Goal: Navigation & Orientation: Find specific page/section

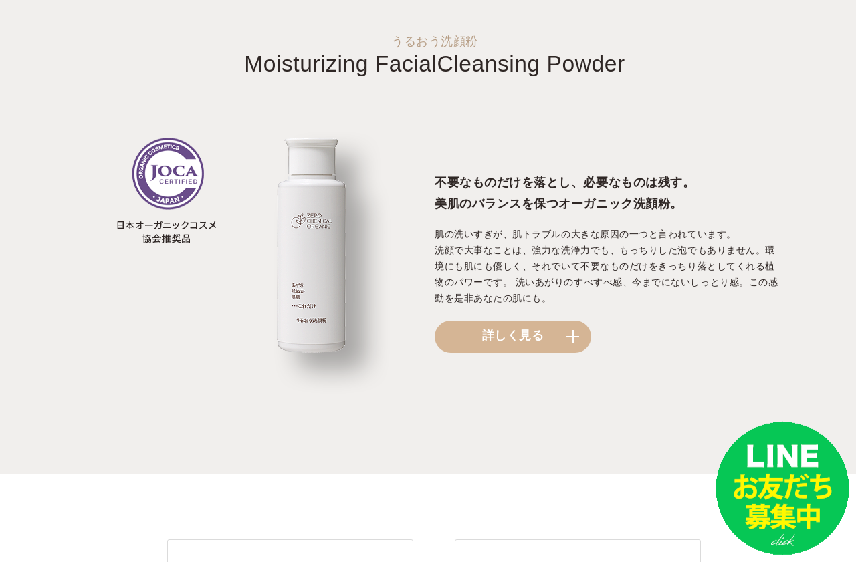
scroll to position [1440, 0]
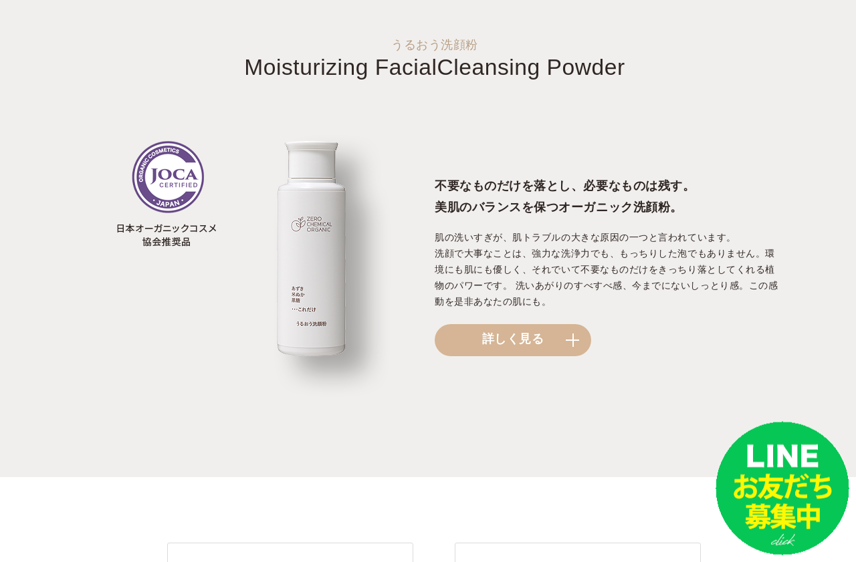
click at [564, 324] on link "詳しく見る" at bounding box center [513, 340] width 156 height 32
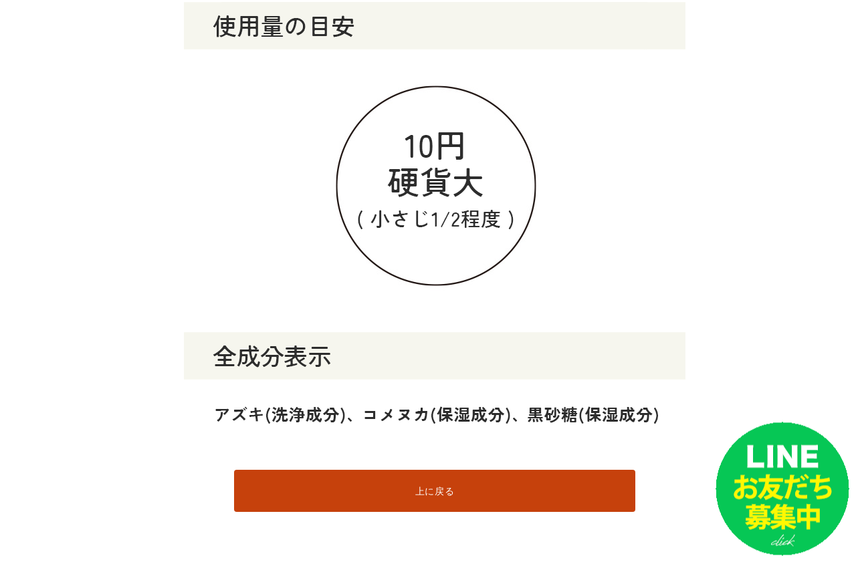
scroll to position [13264, 0]
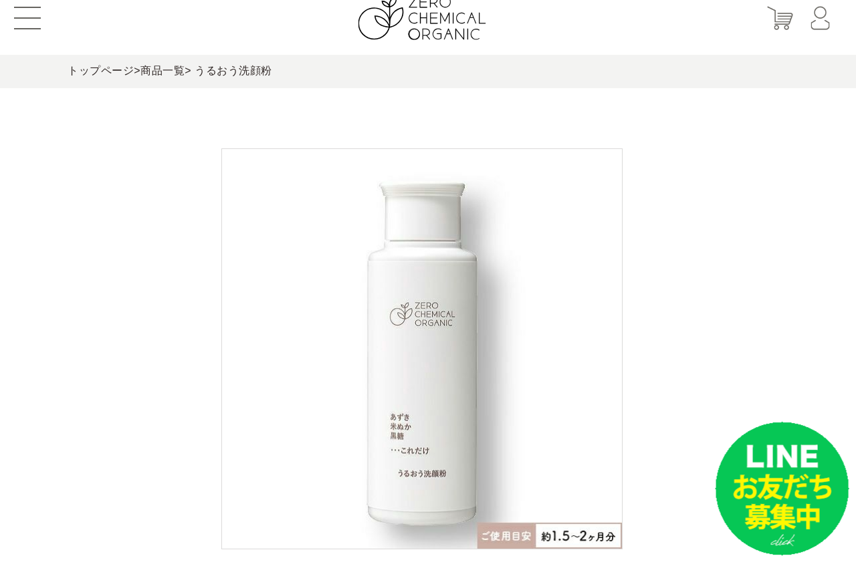
scroll to position [19, 13]
click at [167, 75] on link "商品一覧" at bounding box center [162, 70] width 44 height 11
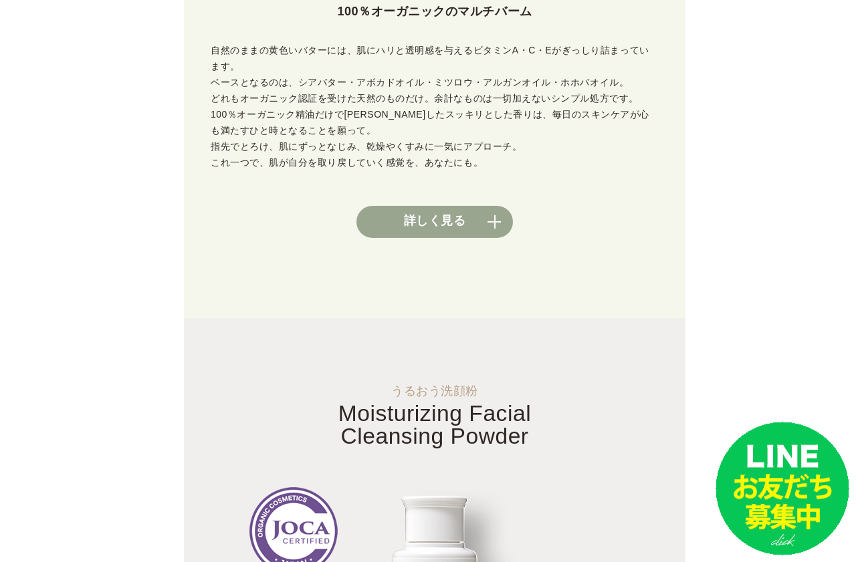
scroll to position [719, 0]
